Goal: Obtain resource: Obtain resource

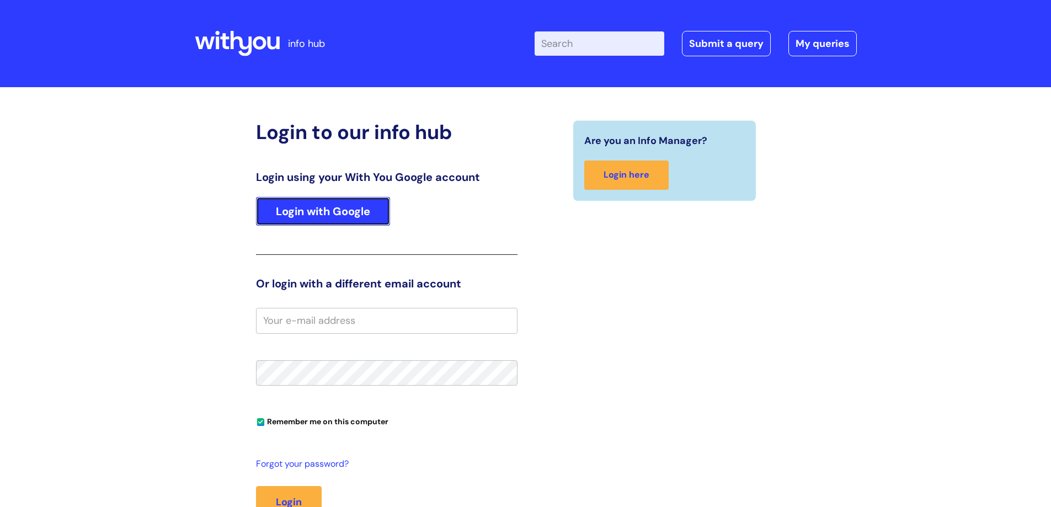
click at [359, 212] on link "Login with Google" at bounding box center [323, 211] width 134 height 29
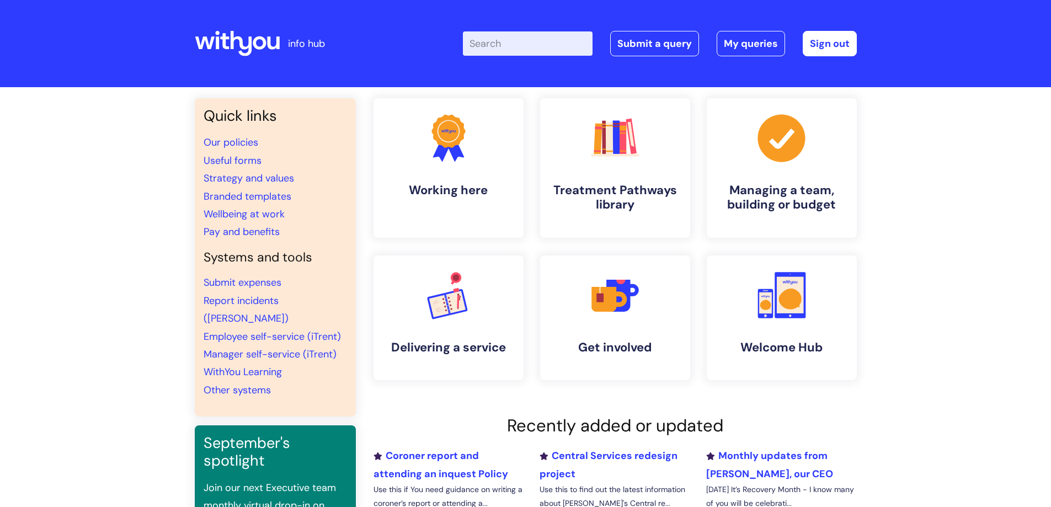
click at [530, 43] on input "Enter your search term here..." at bounding box center [528, 43] width 130 height 24
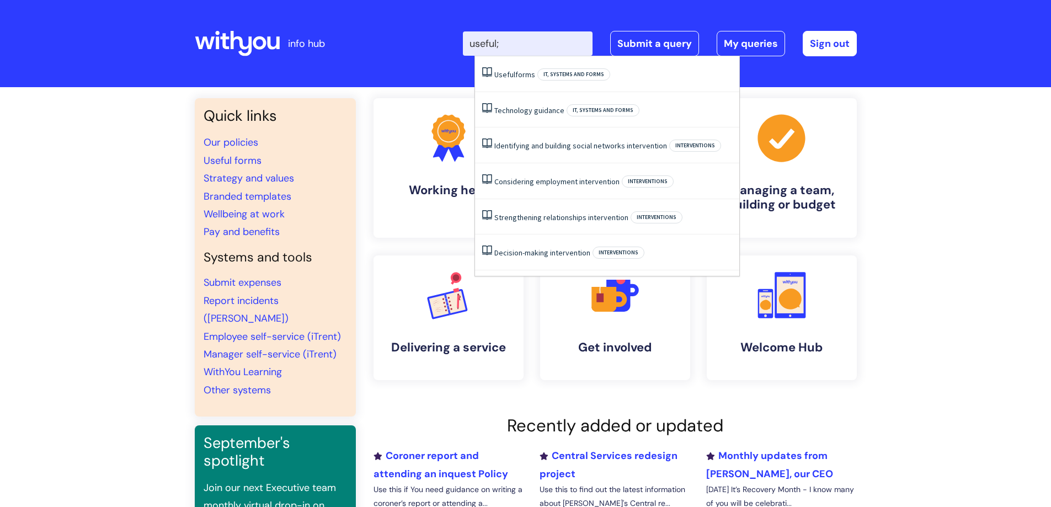
type input "useful"
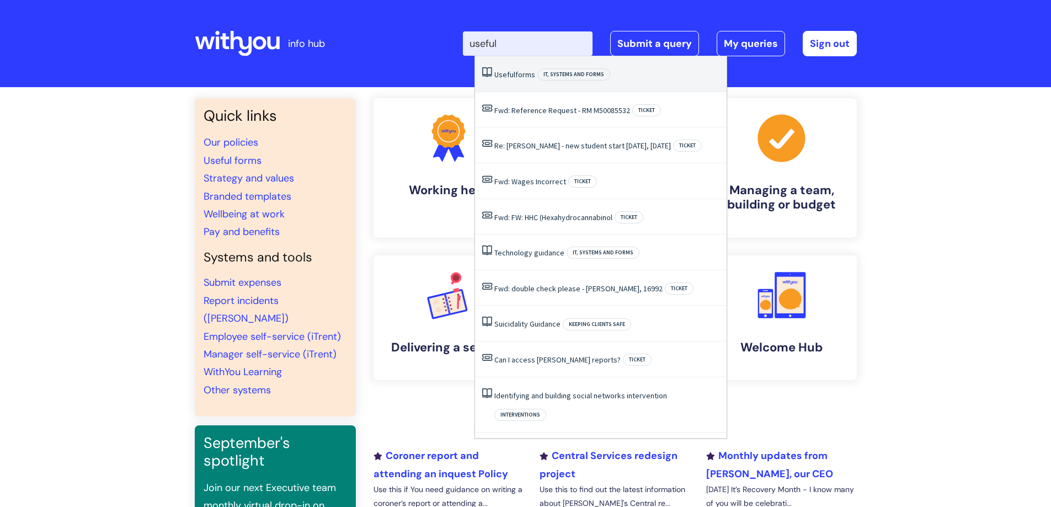
click at [523, 81] on li "Useful forms IT, systems and forms" at bounding box center [601, 74] width 252 height 36
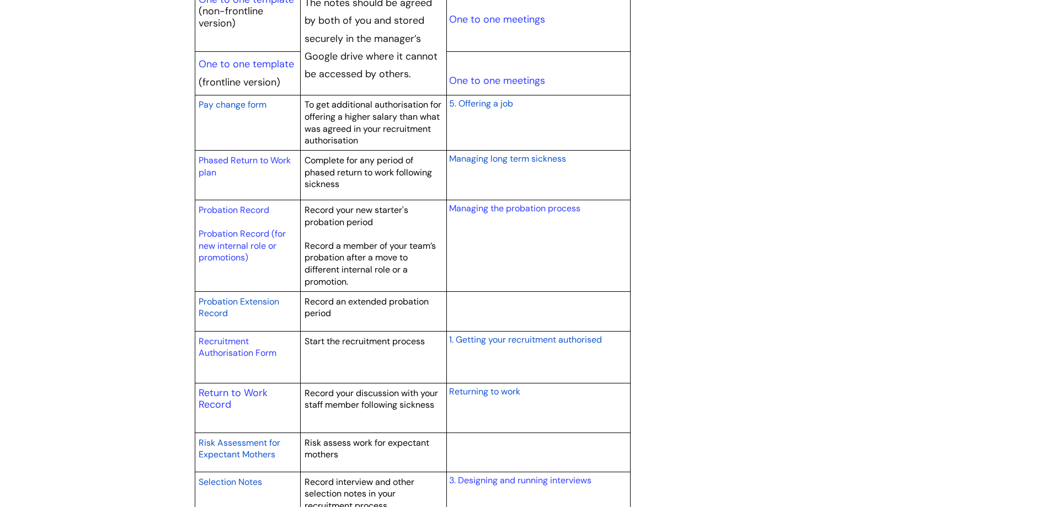
scroll to position [1426, 0]
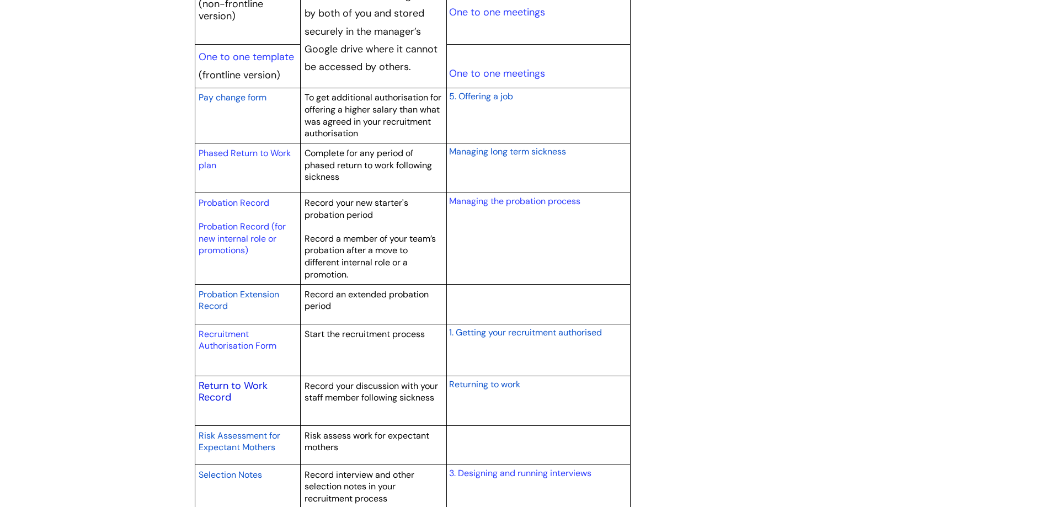
click at [231, 382] on link "Return to Work Record" at bounding box center [233, 391] width 69 height 25
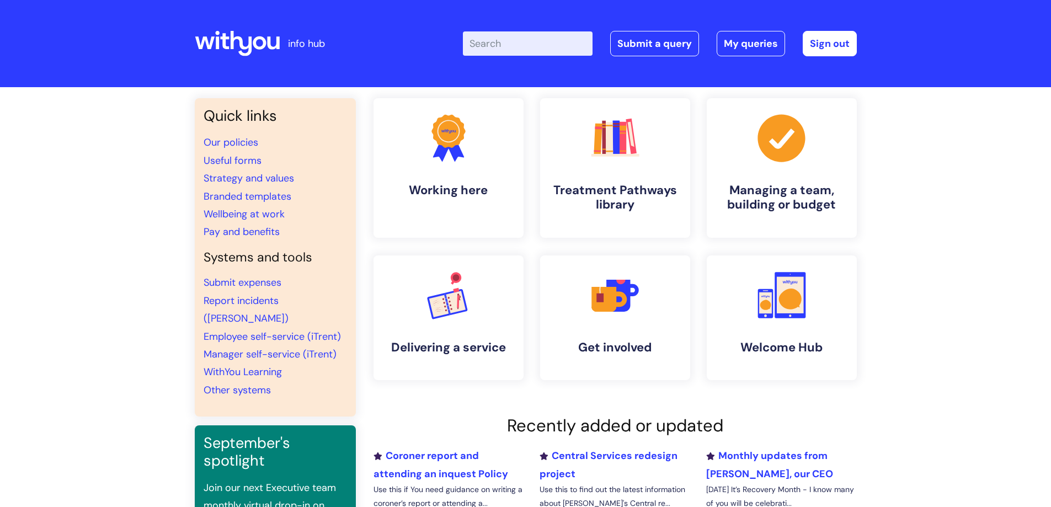
click at [540, 41] on input "Enter your search term here..." at bounding box center [528, 43] width 130 height 24
type input "useful"
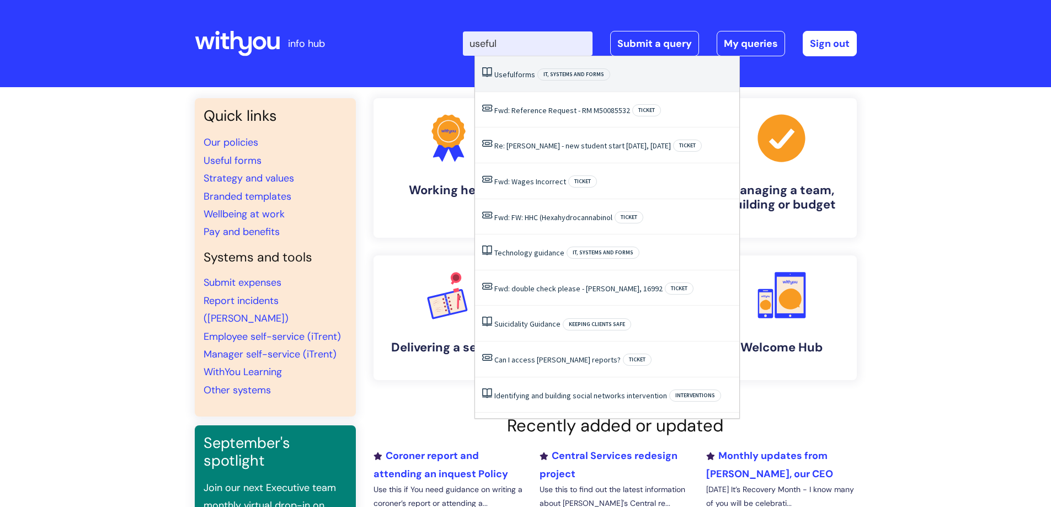
click at [519, 68] on li "Useful forms IT, systems and forms" at bounding box center [607, 74] width 264 height 36
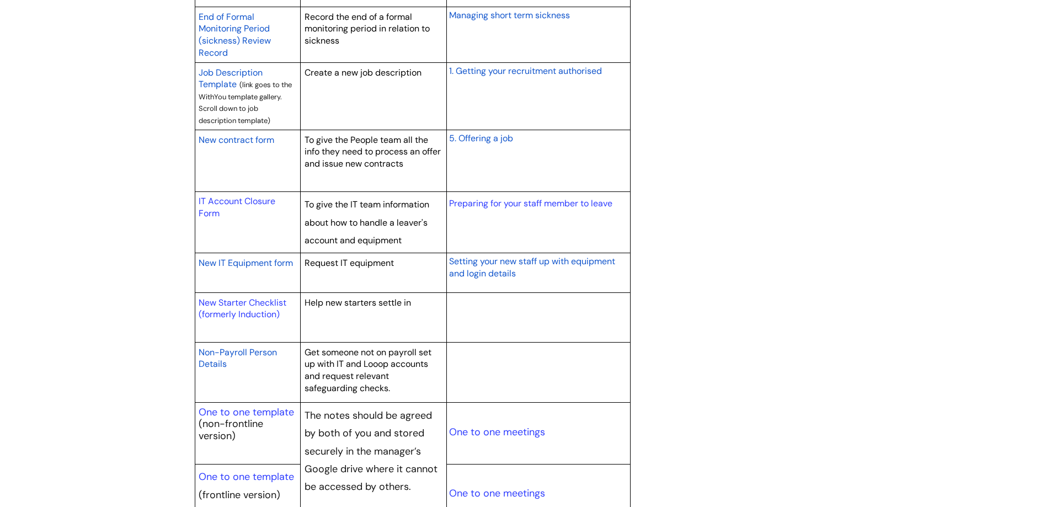
scroll to position [1092, 0]
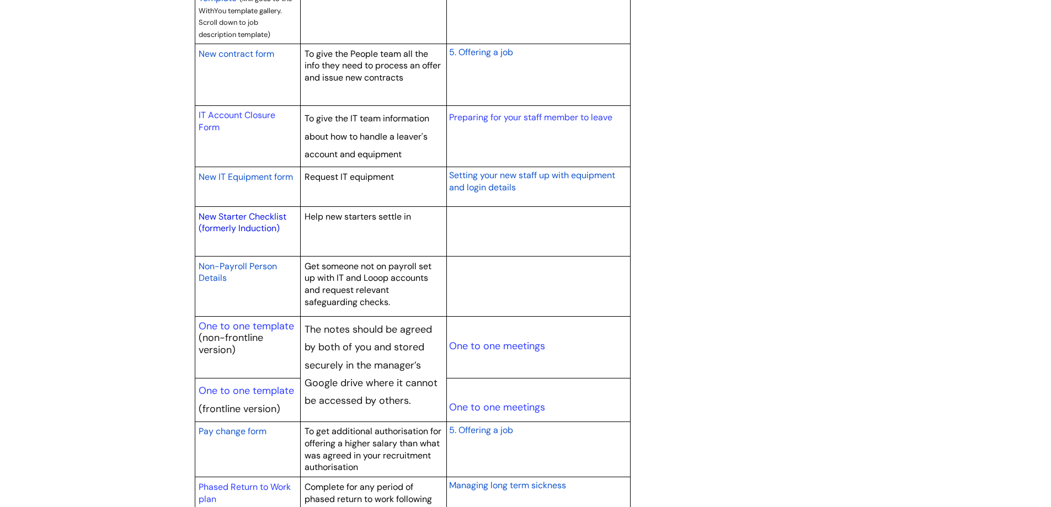
click at [238, 214] on link "New Starter Checklist (formerly Induction)" at bounding box center [243, 223] width 88 height 24
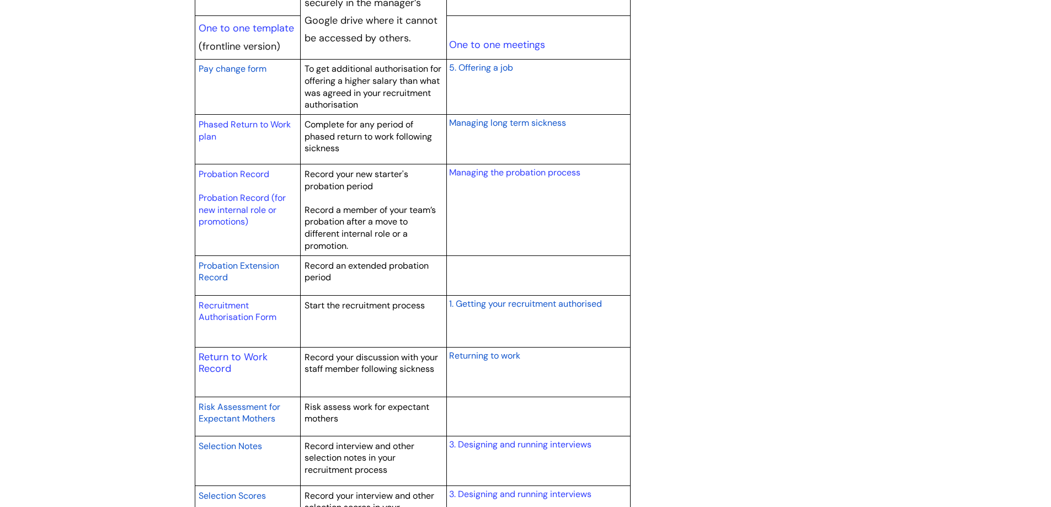
scroll to position [1455, 0]
click at [243, 197] on link "Probation Record (for new internal role or promotions)" at bounding box center [242, 208] width 87 height 35
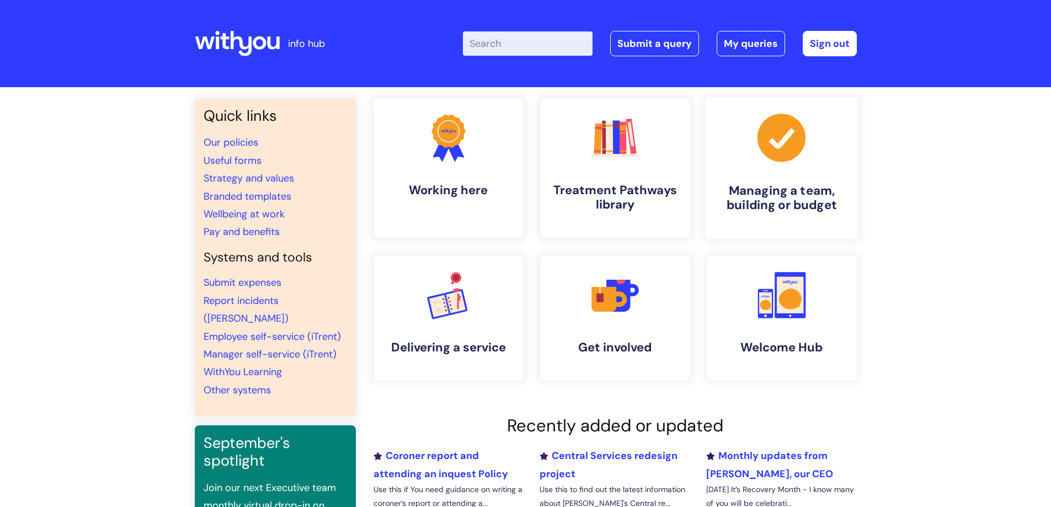
click at [783, 193] on h4 "Managing a team, building or budget" at bounding box center [782, 198] width 135 height 30
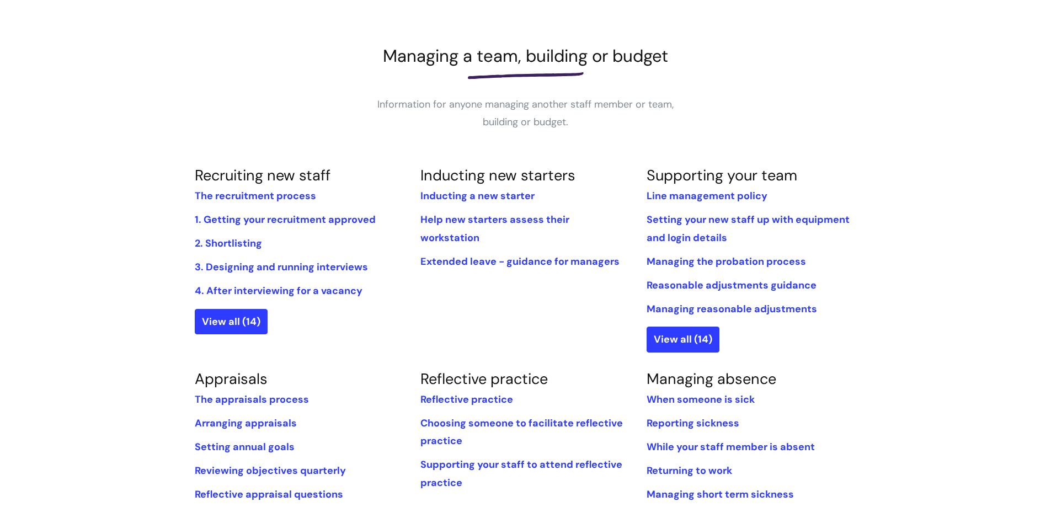
scroll to position [129, 0]
click at [699, 336] on link "View all (14)" at bounding box center [683, 338] width 73 height 25
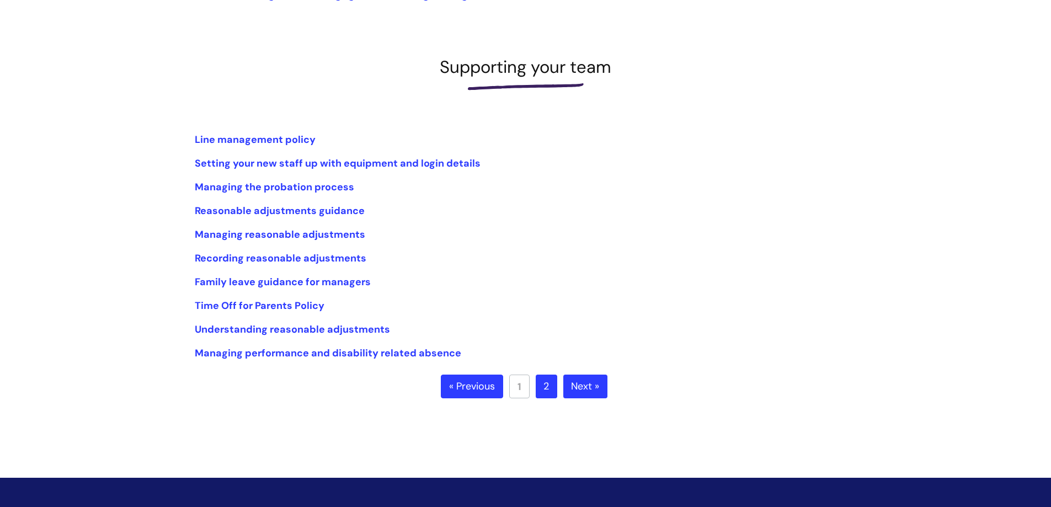
scroll to position [119, 0]
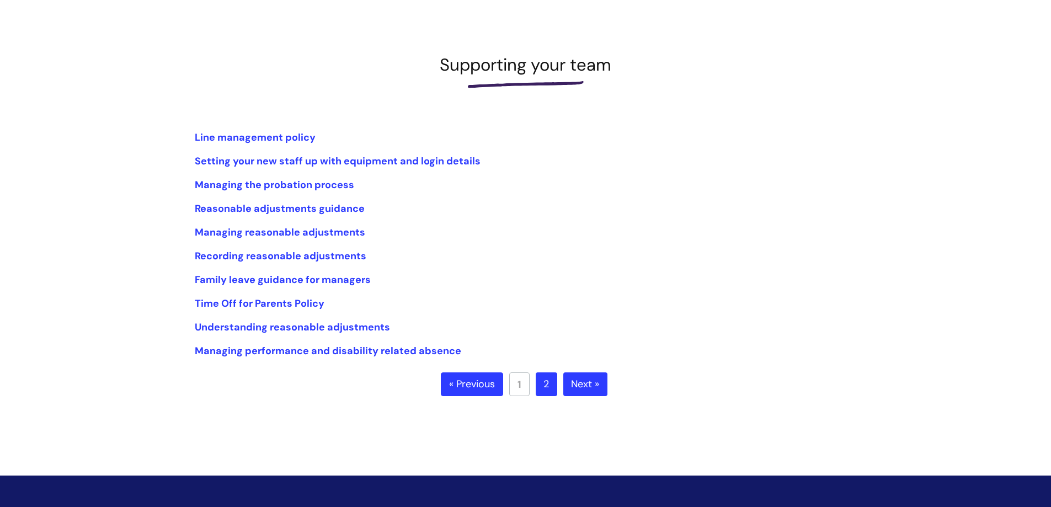
click at [548, 387] on link "2" at bounding box center [547, 384] width 22 height 24
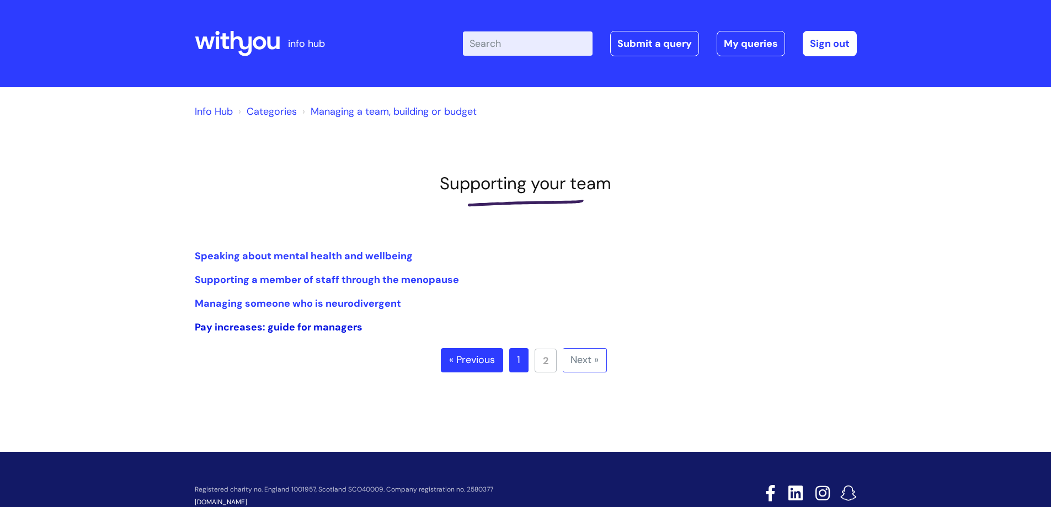
click at [315, 326] on link "Pay increases: guide for managers" at bounding box center [279, 327] width 168 height 13
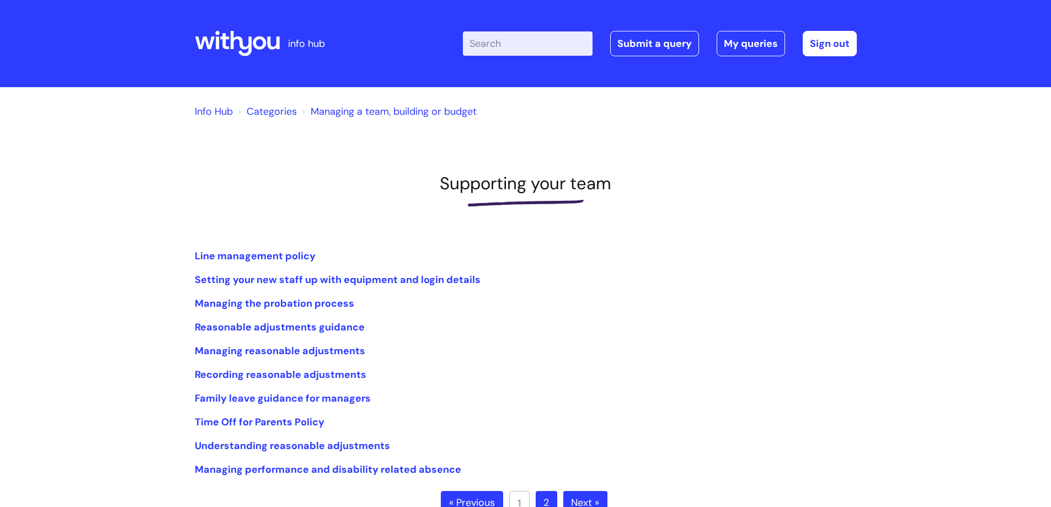
click at [337, 110] on link "Managing a team, building or budget" at bounding box center [394, 111] width 166 height 13
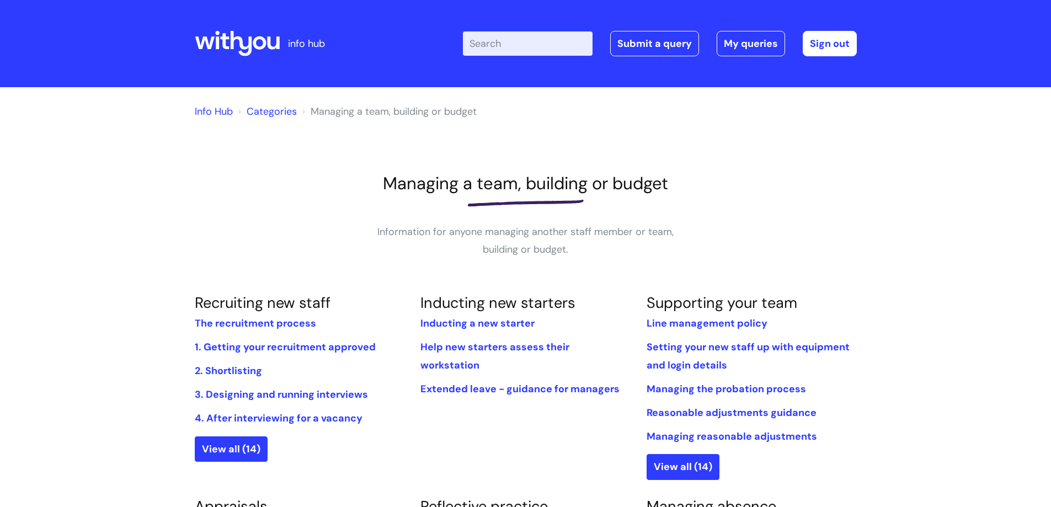
click at [269, 113] on link "Categories" at bounding box center [272, 111] width 50 height 13
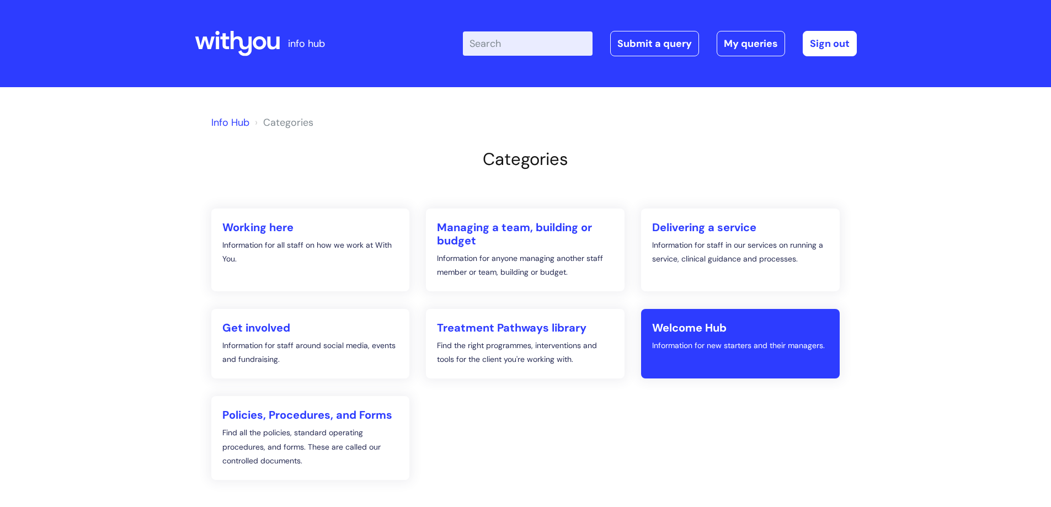
click at [710, 327] on h2 "Welcome Hub" at bounding box center [740, 327] width 177 height 13
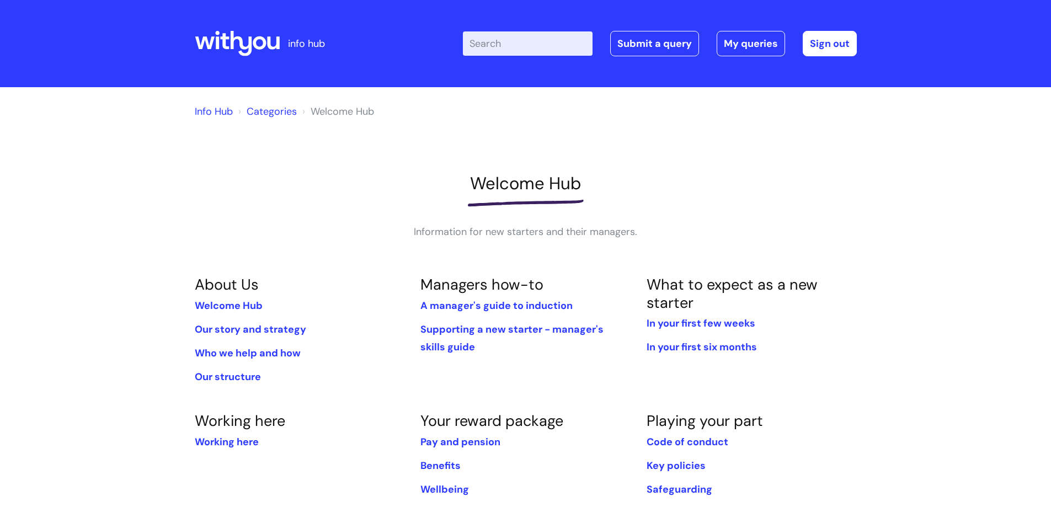
click at [263, 112] on link "Categories" at bounding box center [272, 111] width 50 height 13
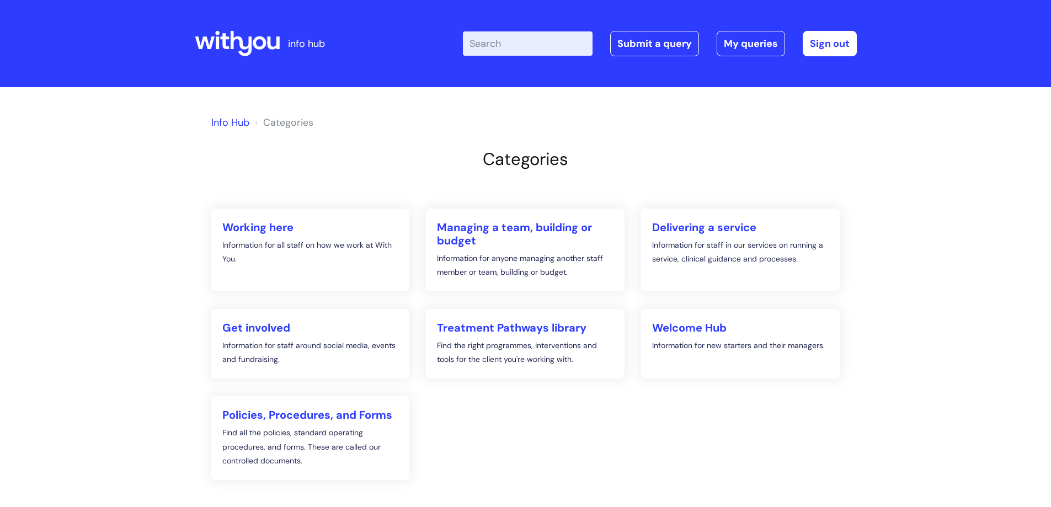
click at [252, 38] on icon at bounding box center [237, 43] width 85 height 26
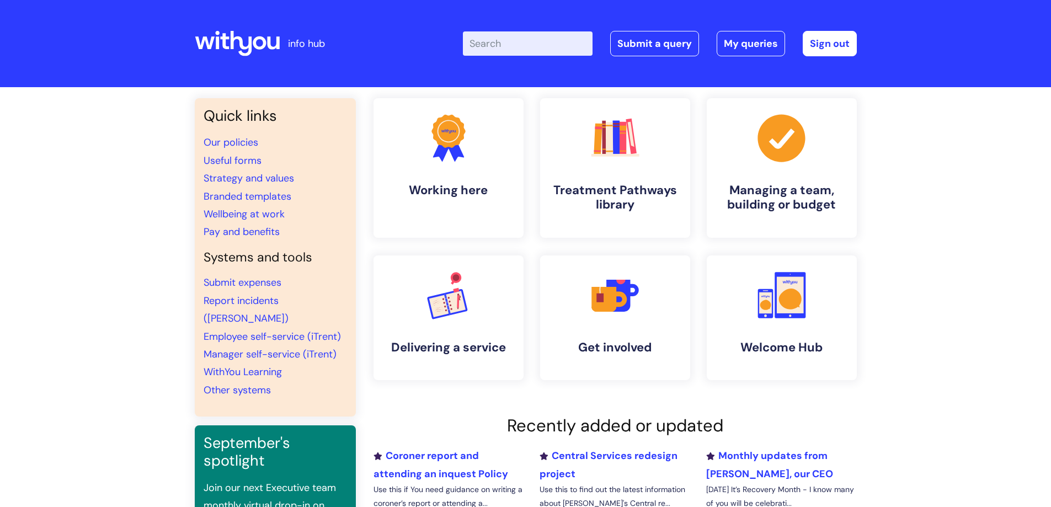
click at [511, 45] on input "Enter your search term here..." at bounding box center [528, 43] width 130 height 24
click at [766, 171] on link ".cls-1{fill:#a53144;stroke-width:0px;} Managing a team, building or budget" at bounding box center [781, 168] width 152 height 142
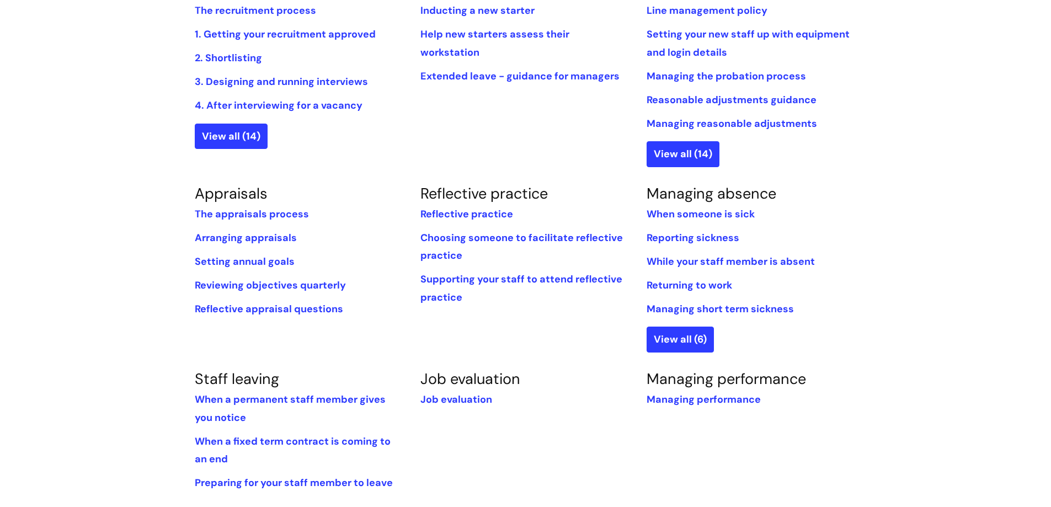
scroll to position [314, 0]
click at [244, 193] on link "Appraisals" at bounding box center [231, 192] width 73 height 19
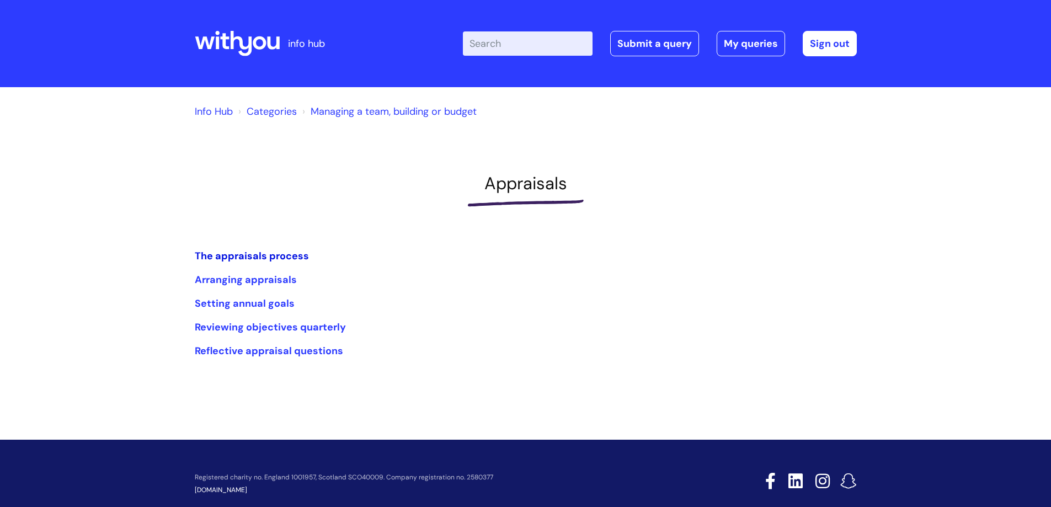
click at [265, 255] on link "The appraisals process" at bounding box center [252, 255] width 114 height 13
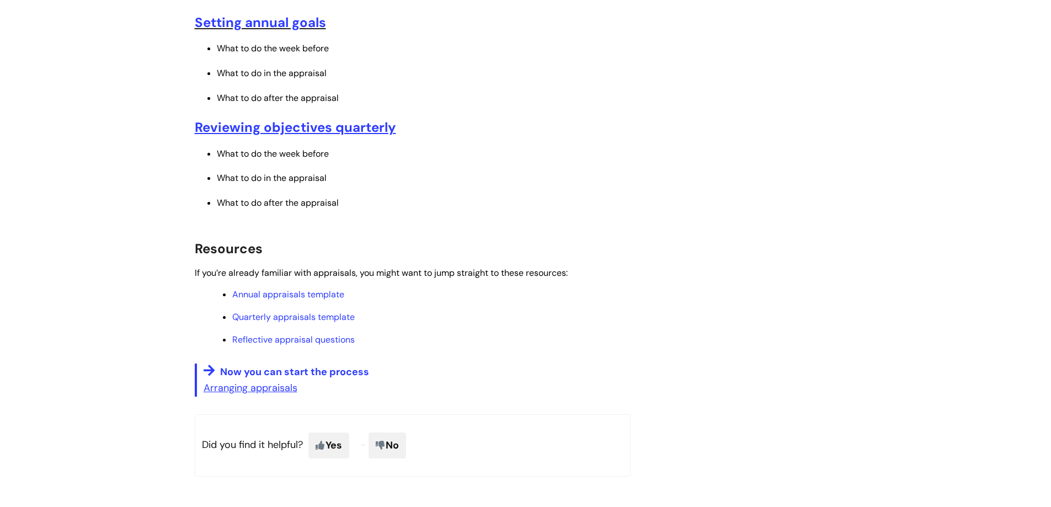
scroll to position [607, 0]
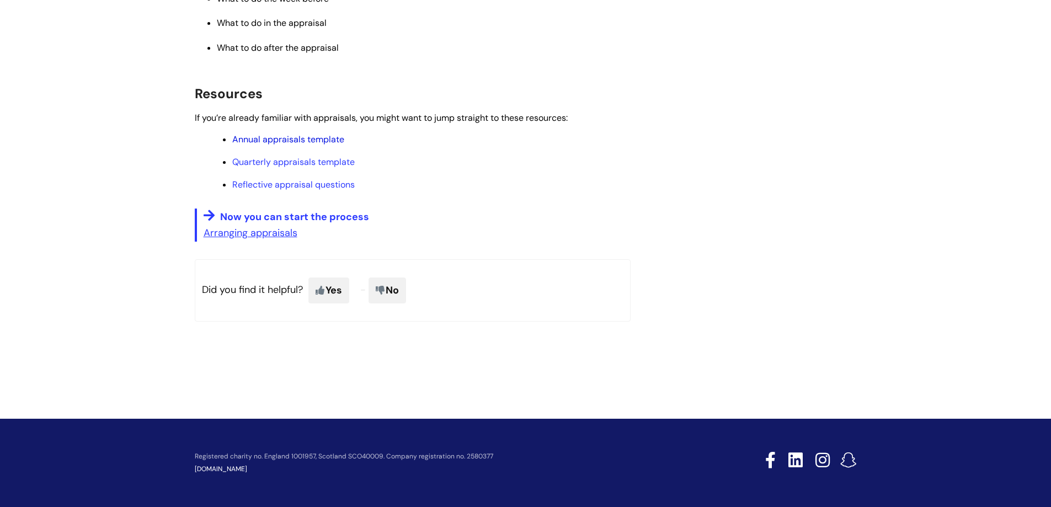
click at [294, 141] on link "Annual appraisals template" at bounding box center [288, 140] width 112 height 12
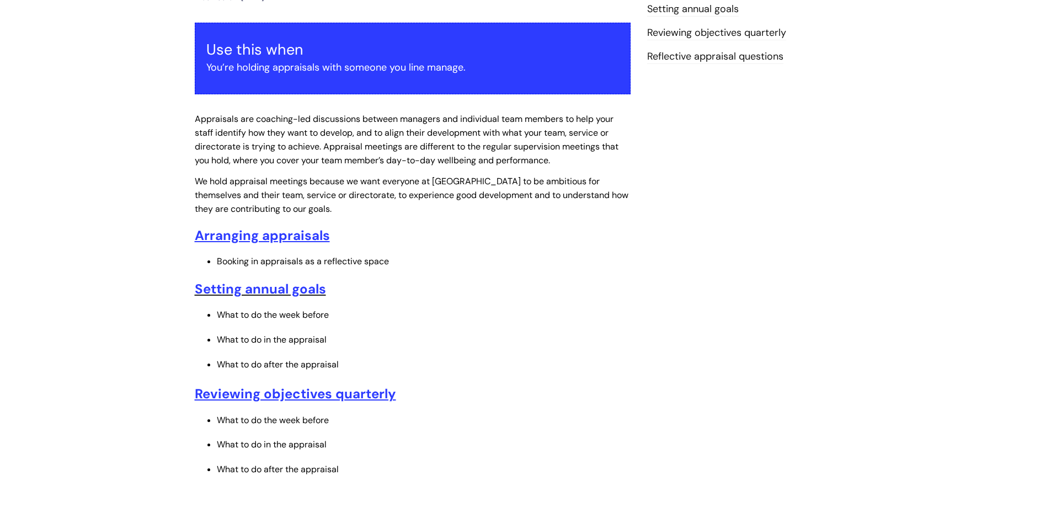
scroll to position [0, 0]
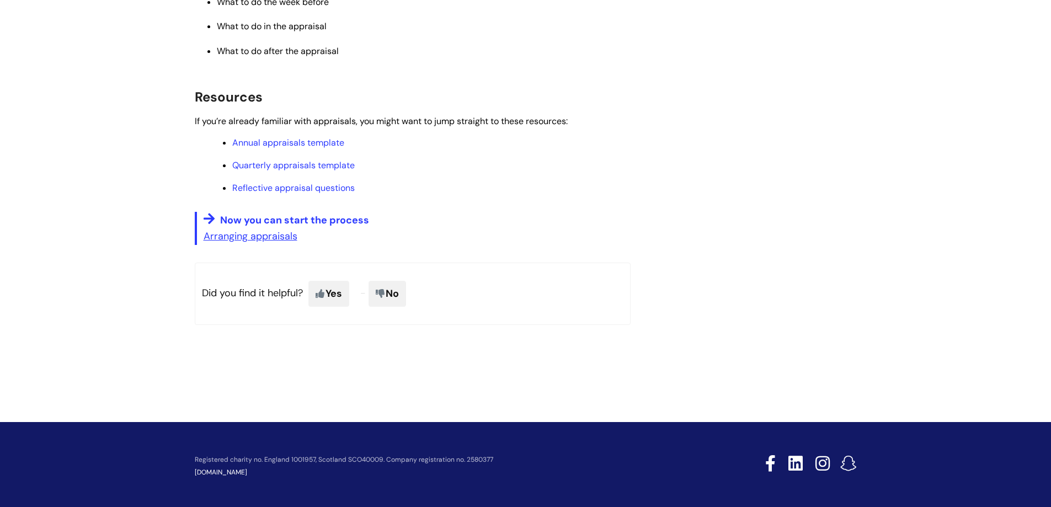
scroll to position [607, 0]
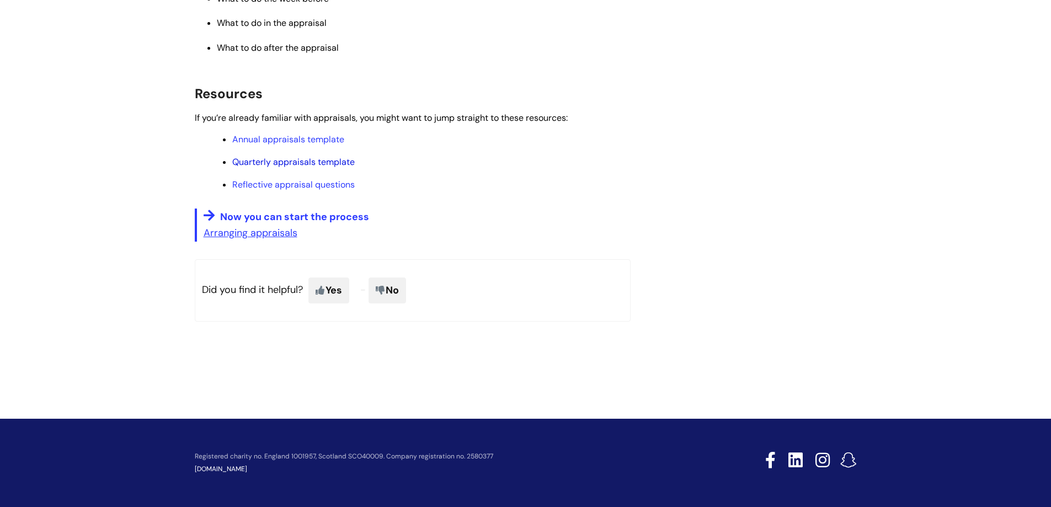
click at [319, 159] on link "Quarterly appraisals template" at bounding box center [293, 162] width 122 height 12
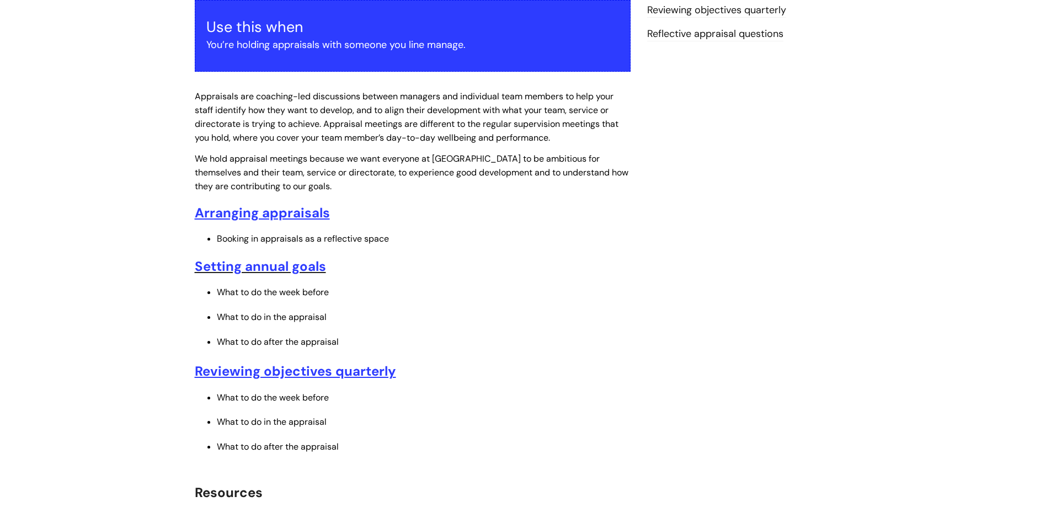
scroll to position [0, 0]
